Goal: Information Seeking & Learning: Learn about a topic

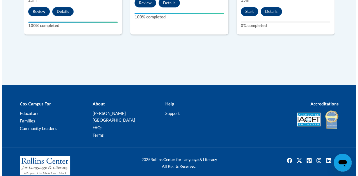
scroll to position [377, 0]
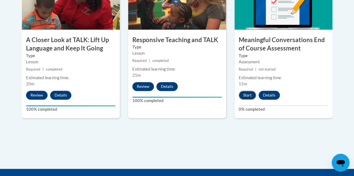
click at [243, 96] on button "Start" at bounding box center [246, 95] width 17 height 9
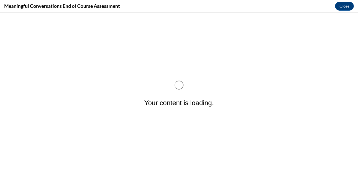
scroll to position [0, 0]
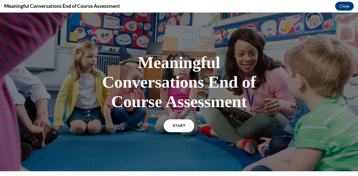
click at [175, 124] on link "START" at bounding box center [178, 126] width 30 height 13
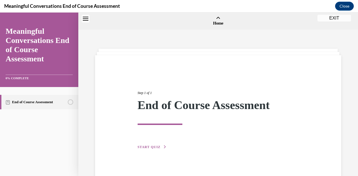
scroll to position [17, 0]
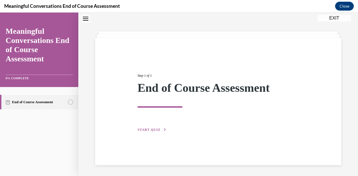
click at [151, 127] on button "START QUIZ" at bounding box center [152, 129] width 29 height 5
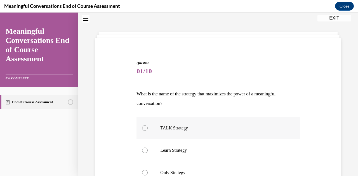
scroll to position [73, 0]
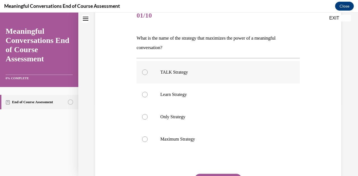
click at [226, 68] on label "TALK Strategy" at bounding box center [217, 72] width 163 height 22
click at [148, 70] on input "TALK Strategy" at bounding box center [145, 73] width 6 height 6
radio input "true"
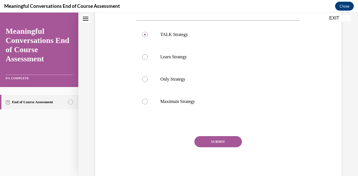
click at [220, 141] on button "SUBMIT" at bounding box center [218, 141] width 48 height 11
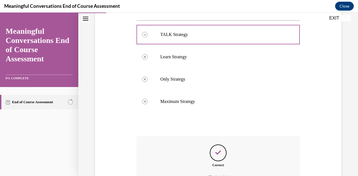
scroll to position [173, 0]
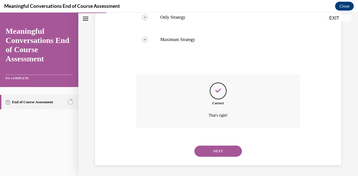
click at [212, 152] on button "NEXT" at bounding box center [218, 151] width 48 height 11
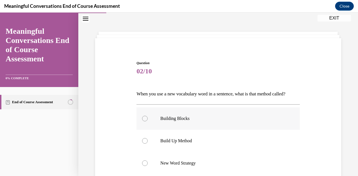
scroll to position [73, 0]
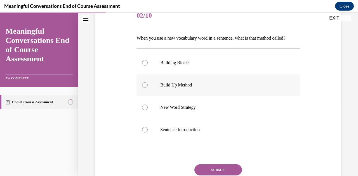
click at [168, 90] on label "Build Up Method" at bounding box center [217, 85] width 163 height 22
click at [148, 88] on input "Build Up Method" at bounding box center [145, 85] width 6 height 6
radio input "true"
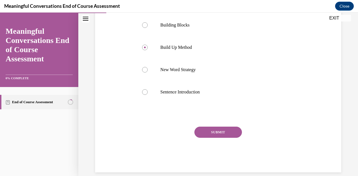
drag, startPoint x: 206, startPoint y: 142, endPoint x: 203, endPoint y: 141, distance: 3.3
click at [205, 138] on button "SUBMIT" at bounding box center [218, 132] width 48 height 11
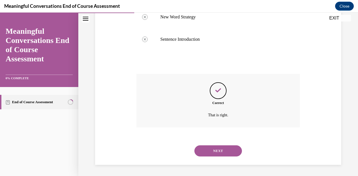
click at [200, 147] on button "NEXT" at bounding box center [218, 151] width 48 height 11
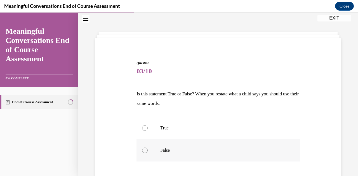
scroll to position [45, 0]
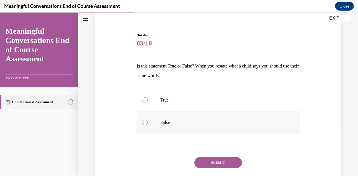
click at [198, 122] on p "False" at bounding box center [222, 123] width 125 height 6
click at [148, 122] on input "False" at bounding box center [145, 123] width 6 height 6
radio input "true"
click at [204, 168] on button "SUBMIT" at bounding box center [218, 162] width 48 height 11
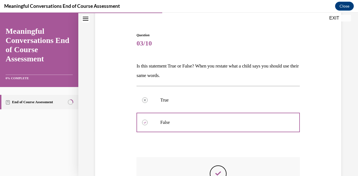
scroll to position [134, 0]
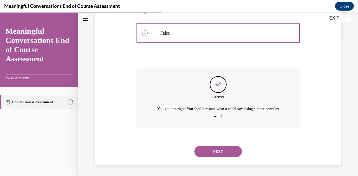
click at [209, 155] on button "NEXT" at bounding box center [218, 151] width 48 height 11
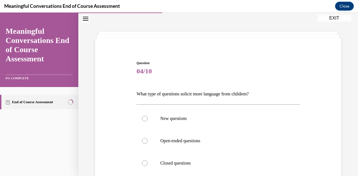
scroll to position [73, 0]
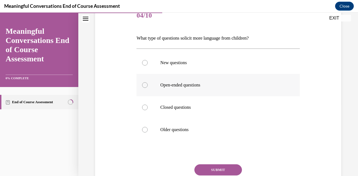
click at [266, 87] on p "Open-ended questions" at bounding box center [222, 85] width 125 height 6
click at [148, 87] on input "Open-ended questions" at bounding box center [145, 85] width 6 height 6
radio input "true"
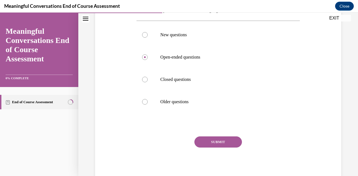
click at [222, 141] on button "SUBMIT" at bounding box center [218, 142] width 48 height 11
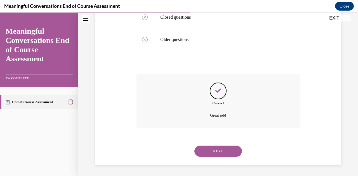
click at [220, 148] on button "NEXT" at bounding box center [218, 151] width 48 height 11
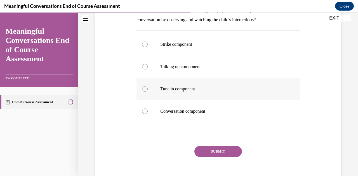
click at [222, 86] on label "Tune in component" at bounding box center [217, 89] width 163 height 22
click at [148, 86] on input "Tune in component" at bounding box center [145, 89] width 6 height 6
radio input "true"
click at [220, 155] on button "SUBMIT" at bounding box center [218, 151] width 48 height 11
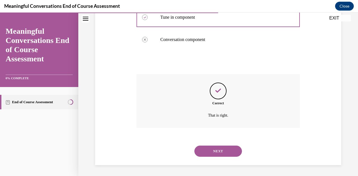
click at [220, 148] on button "NEXT" at bounding box center [218, 151] width 48 height 11
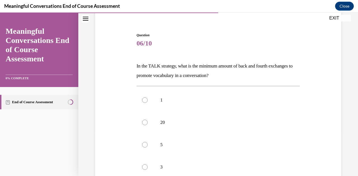
scroll to position [73, 0]
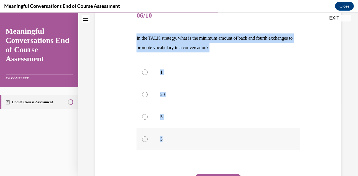
drag, startPoint x: 131, startPoint y: 33, endPoint x: 198, endPoint y: 144, distance: 129.0
click at [198, 144] on div "Question 06/10 In the TALK strategy, what is the minimum amount of back and fou…" at bounding box center [218, 104] width 249 height 232
copy div "In the TALK strategy, what is the minimum amount of back and fourth exchanges t…"
click at [143, 143] on label "3" at bounding box center [217, 139] width 163 height 22
click at [143, 142] on input "3" at bounding box center [145, 140] width 6 height 6
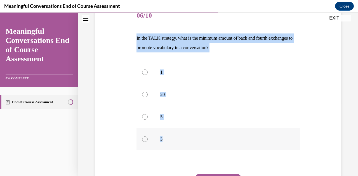
radio input "true"
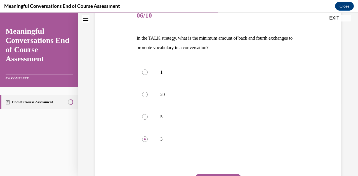
scroll to position [111, 0]
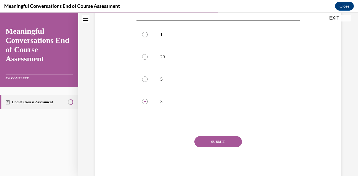
click at [215, 142] on button "SUBMIT" at bounding box center [218, 141] width 48 height 11
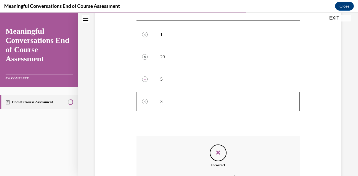
scroll to position [167, 0]
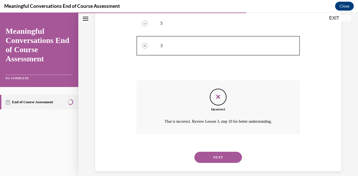
click at [212, 153] on button "NEXT" at bounding box center [218, 157] width 48 height 11
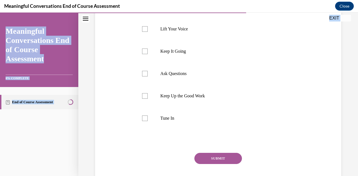
scroll to position [146, 0]
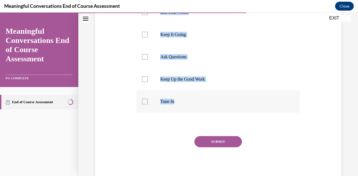
drag, startPoint x: 132, startPoint y: 36, endPoint x: 197, endPoint y: 110, distance: 97.4
click at [197, 110] on div "Question 07/10 Select the four components of the TALK strategy. Lift Language L…" at bounding box center [218, 48] width 249 height 267
copy div "Select the four components of the TALK strategy. Lift Language Lift Your Voice …"
click at [196, 104] on p "Tune In" at bounding box center [222, 102] width 125 height 6
click at [148, 104] on input "Tune In" at bounding box center [145, 102] width 6 height 6
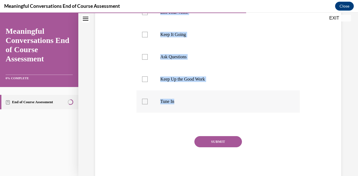
checkbox input "true"
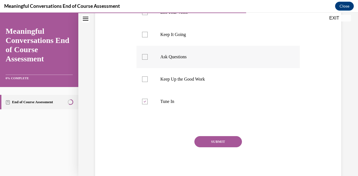
click at [182, 58] on p "Ask Questions" at bounding box center [222, 57] width 125 height 6
click at [148, 58] on input "Ask Questions" at bounding box center [145, 57] width 6 height 6
checkbox input "true"
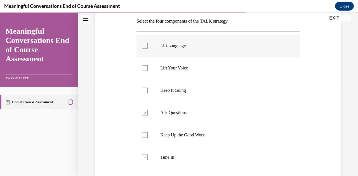
click at [188, 38] on label "Lift Language" at bounding box center [217, 46] width 163 height 22
click at [148, 43] on input "Lift Language" at bounding box center [145, 46] width 6 height 6
checkbox input "true"
click at [181, 96] on label "Keep It Going" at bounding box center [217, 90] width 163 height 22
click at [148, 93] on input "Keep It Going" at bounding box center [145, 91] width 6 height 6
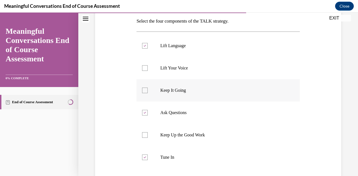
checkbox input "true"
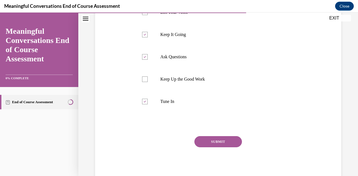
click at [208, 142] on button "SUBMIT" at bounding box center [218, 141] width 48 height 11
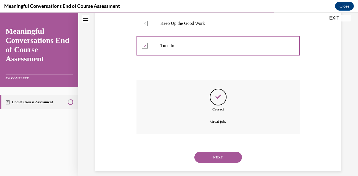
click at [214, 163] on button "NEXT" at bounding box center [218, 157] width 48 height 11
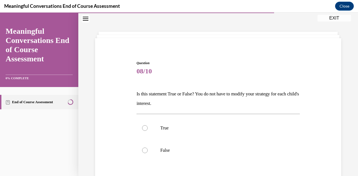
scroll to position [45, 0]
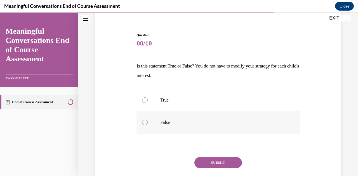
click at [211, 121] on p "False" at bounding box center [222, 123] width 125 height 6
click at [148, 121] on input "False" at bounding box center [145, 123] width 6 height 6
radio input "true"
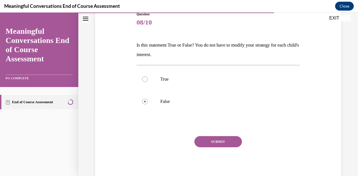
click at [224, 142] on button "SUBMIT" at bounding box center [218, 141] width 48 height 11
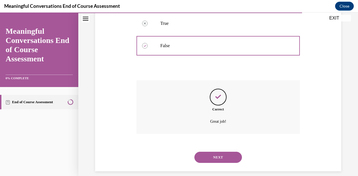
scroll to position [128, 0]
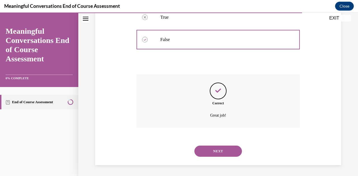
click at [213, 151] on button "NEXT" at bounding box center [218, 151] width 48 height 11
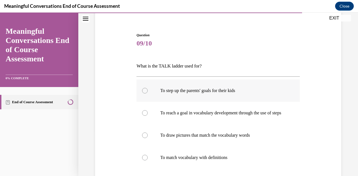
scroll to position [73, 0]
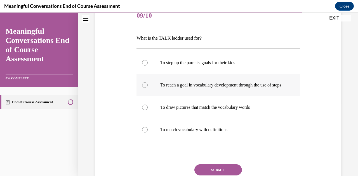
click at [188, 88] on p "To reach a goal in vocabulary development through the use of steps" at bounding box center [222, 85] width 125 height 6
click at [148, 88] on input "To reach a goal in vocabulary development through the use of steps" at bounding box center [145, 85] width 6 height 6
radio input "true"
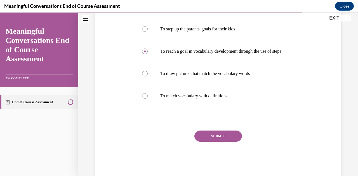
click at [225, 139] on button "SUBMIT" at bounding box center [218, 136] width 48 height 11
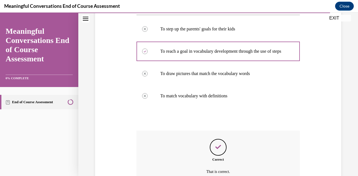
scroll to position [169, 0]
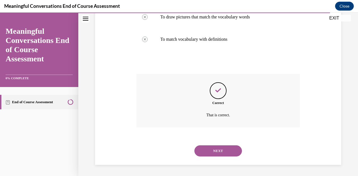
click at [219, 152] on button "NEXT" at bounding box center [218, 151] width 48 height 11
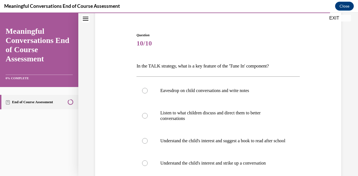
scroll to position [73, 0]
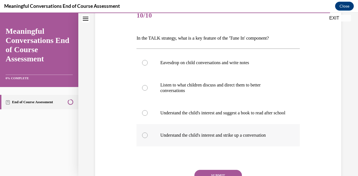
click at [243, 138] on label "Understand the child's interest and strike up a conversation" at bounding box center [217, 135] width 163 height 22
click at [148, 138] on input "Understand the child's interest and strike up a conversation" at bounding box center [145, 136] width 6 height 6
radio input "true"
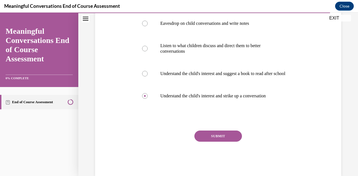
click at [232, 141] on button "SUBMIT" at bounding box center [218, 136] width 48 height 11
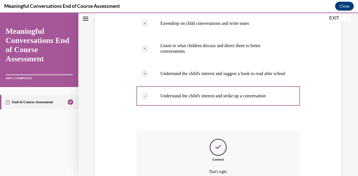
scroll to position [174, 0]
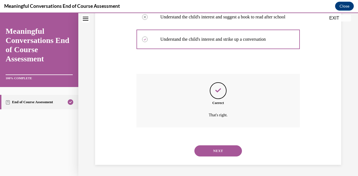
click at [207, 156] on button "NEXT" at bounding box center [218, 151] width 48 height 11
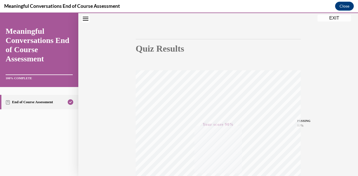
scroll to position [122, 0]
click at [330, 18] on button "EXIT" at bounding box center [334, 18] width 34 height 7
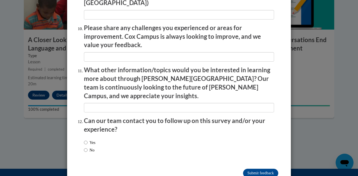
scroll to position [986, 0]
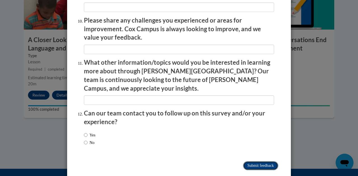
click at [268, 162] on input "Submit feedback" at bounding box center [260, 166] width 35 height 9
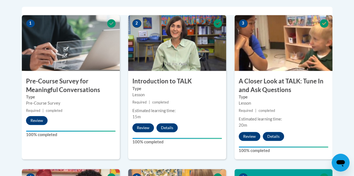
scroll to position [41, 0]
